Goal: Check status: Check status

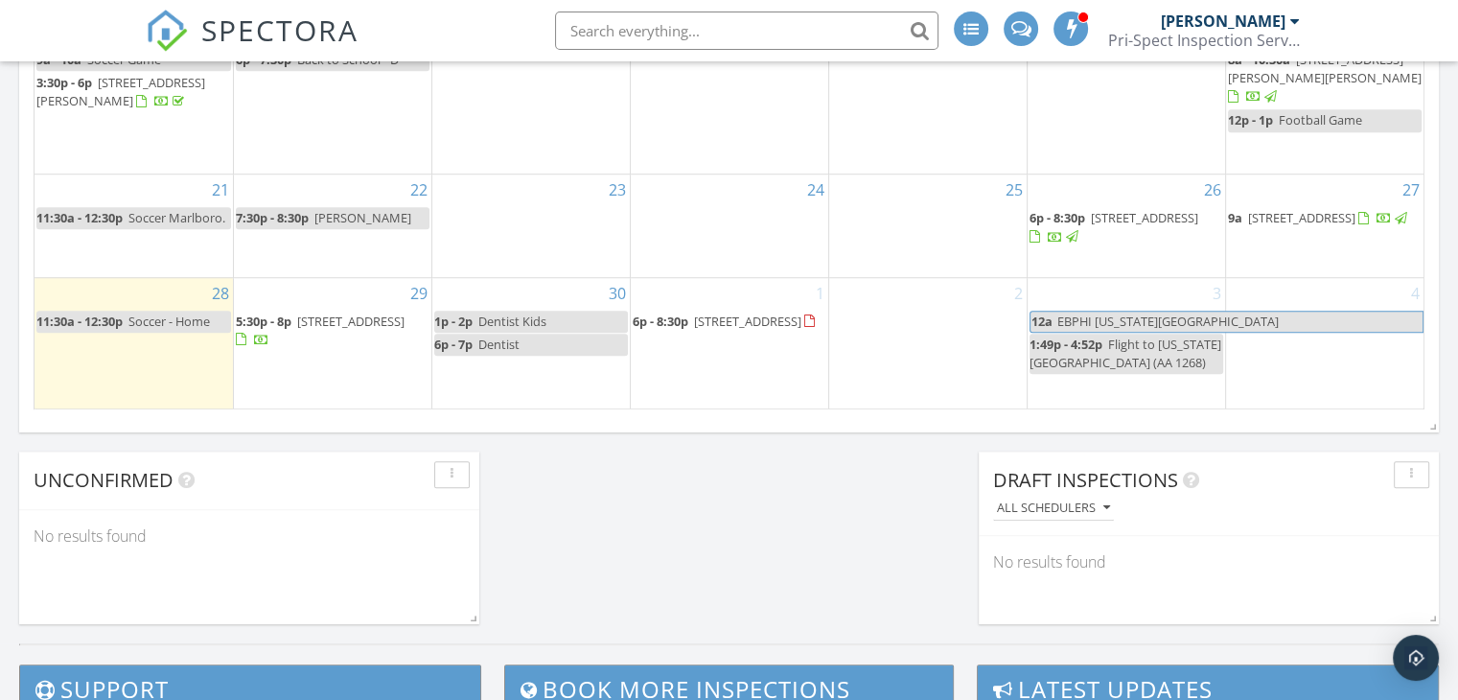
scroll to position [1342, 0]
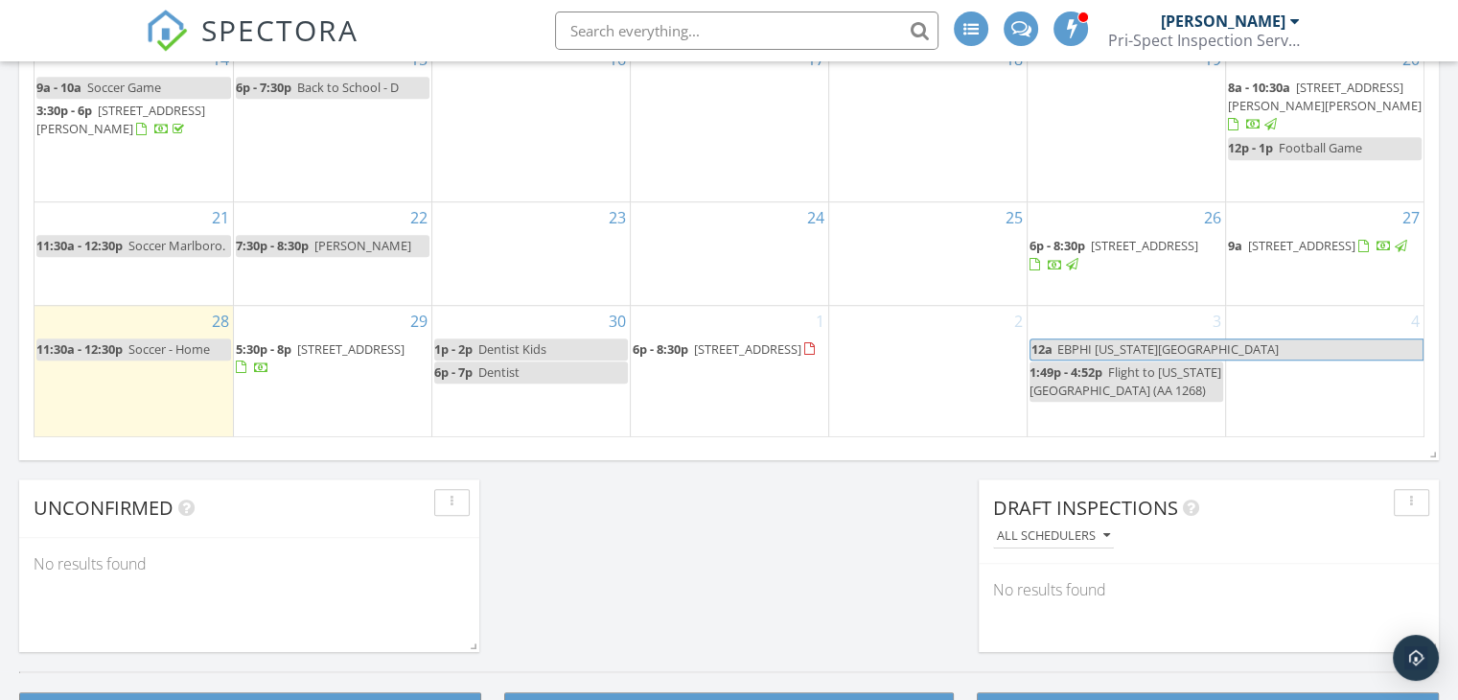
click at [1298, 253] on span "25 Tanglewood Dr, Hopewell Township 08560" at bounding box center [1301, 245] width 107 height 17
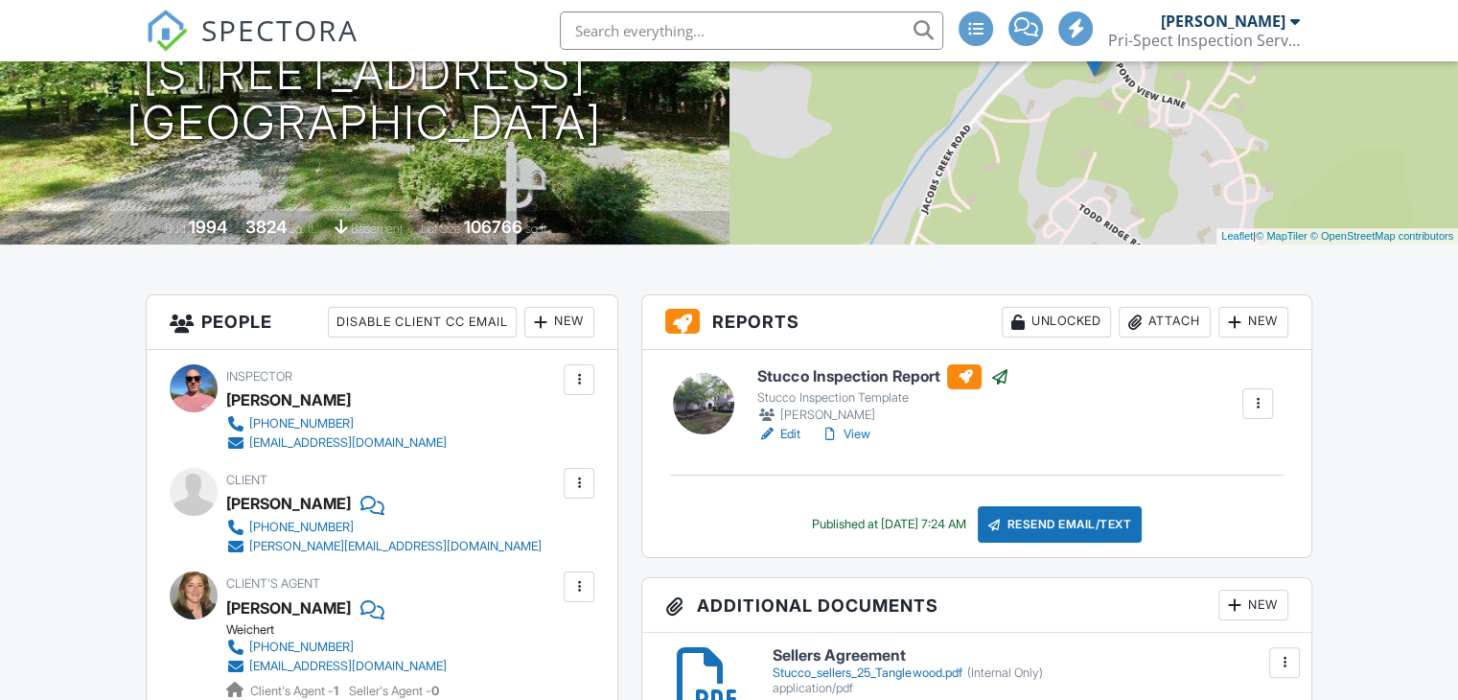
click at [854, 433] on link "View" at bounding box center [845, 434] width 50 height 19
click at [860, 436] on link "View" at bounding box center [845, 434] width 50 height 19
